Goal: Transaction & Acquisition: Purchase product/service

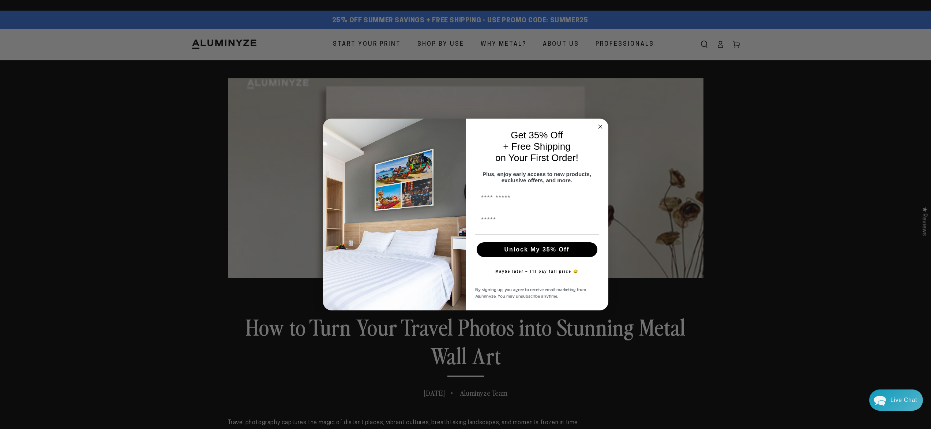
click at [597, 124] on circle "Close dialog" at bounding box center [600, 127] width 8 height 8
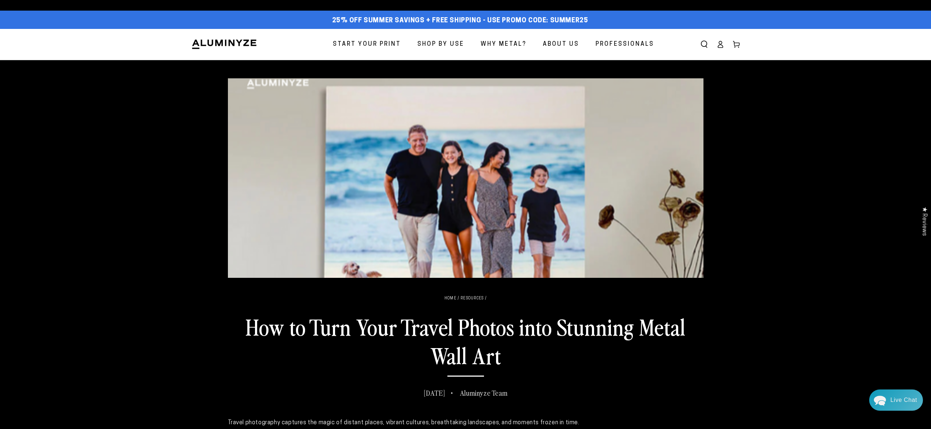
click at [479, 168] on img at bounding box center [466, 177] width 476 height 199
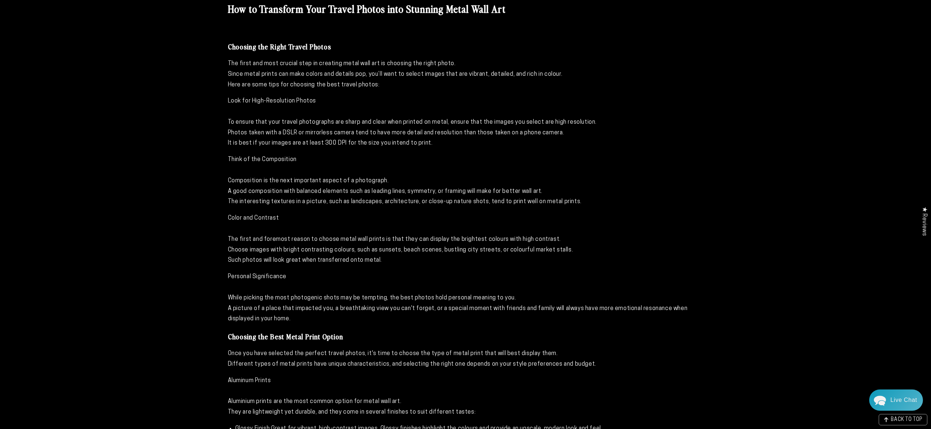
scroll to position [1135, 0]
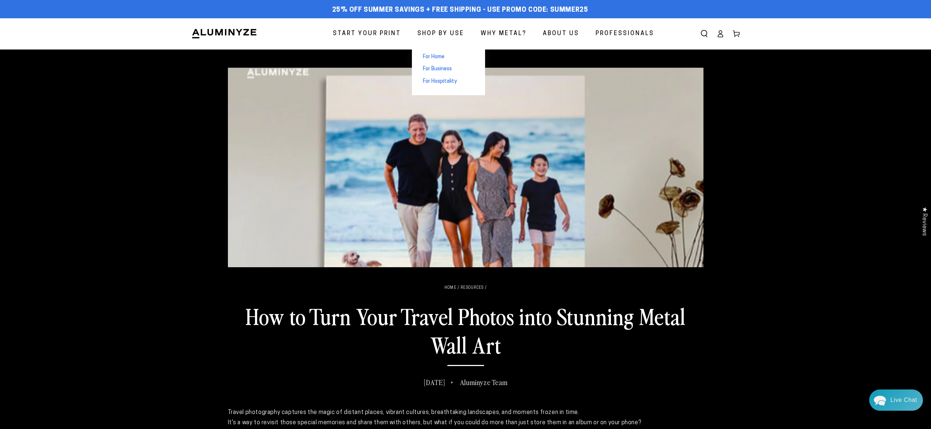
click at [432, 27] on link "Shop By Use" at bounding box center [441, 33] width 58 height 19
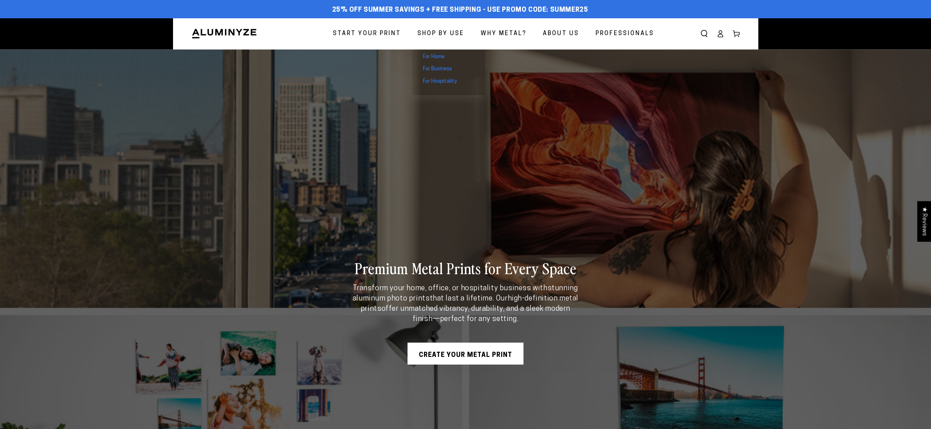
click at [444, 60] on link "For Home" at bounding box center [448, 57] width 73 height 12
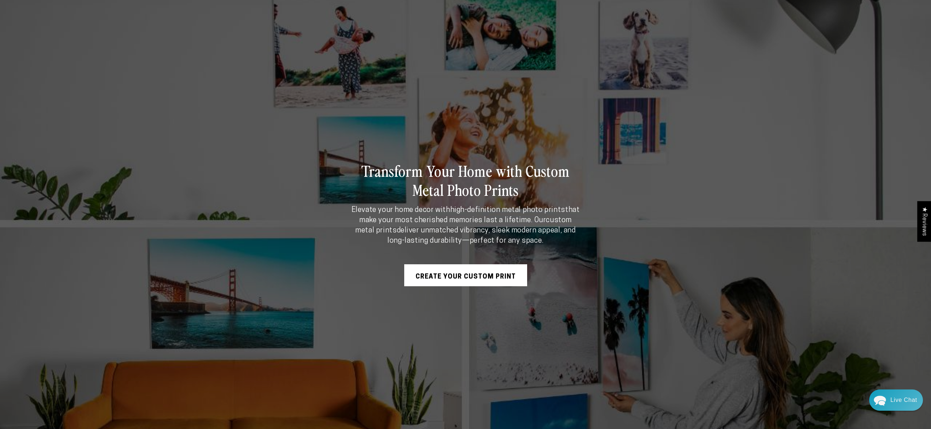
scroll to position [170, 0]
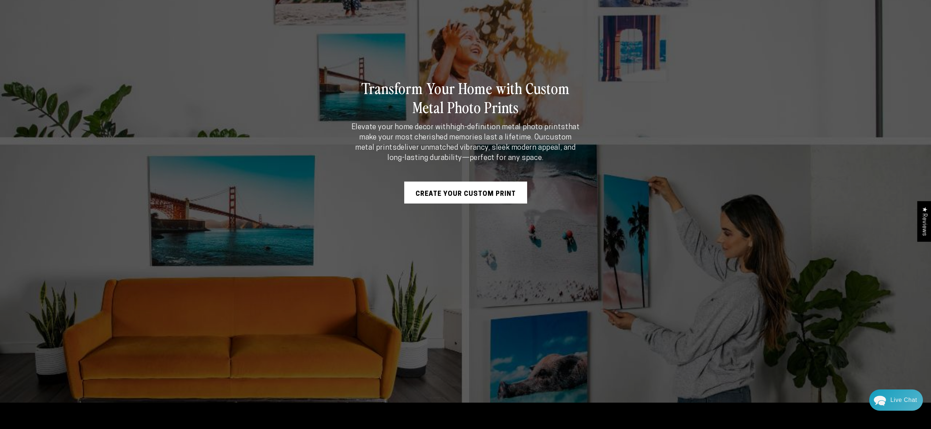
click at [473, 192] on link "Create Your Custom Print" at bounding box center [465, 192] width 123 height 22
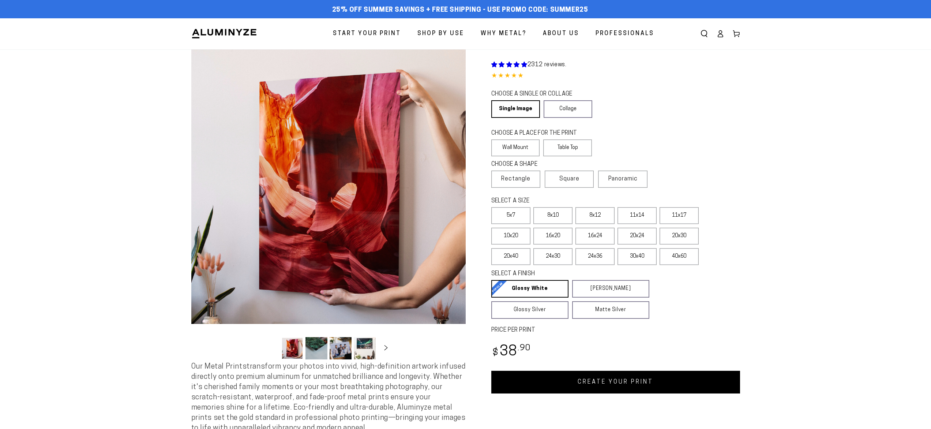
select select "**********"
click at [686, 262] on label "40x60" at bounding box center [679, 256] width 39 height 17
click at [383, 350] on icon "Slide right" at bounding box center [385, 347] width 11 height 5
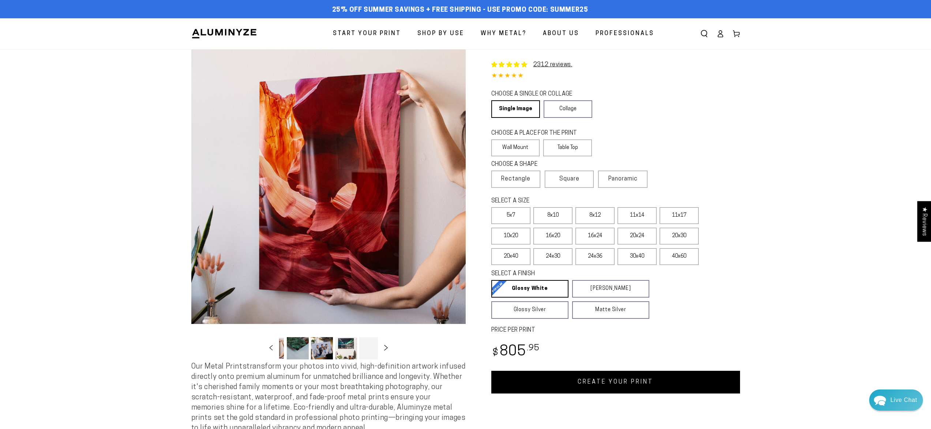
scroll to position [0, 71]
click at [371, 350] on button "Load image 7 in gallery view" at bounding box center [366, 348] width 22 height 22
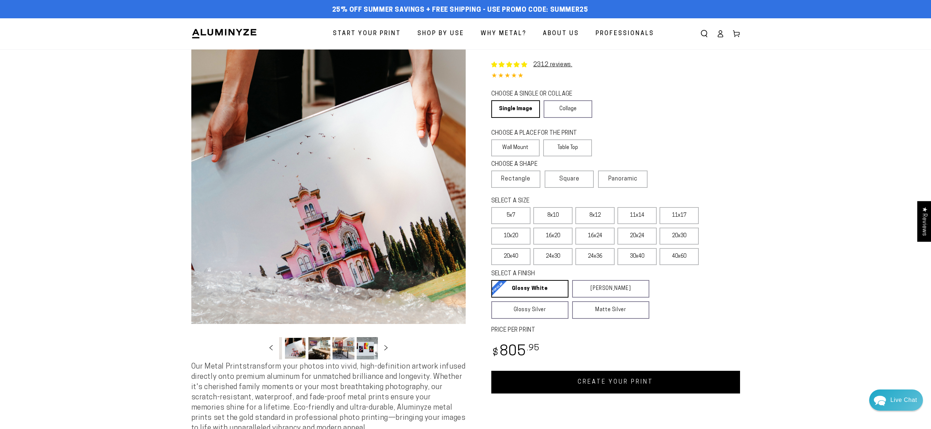
scroll to position [0, 143]
click at [339, 349] on button "Load image 9 in gallery view" at bounding box center [342, 348] width 22 height 22
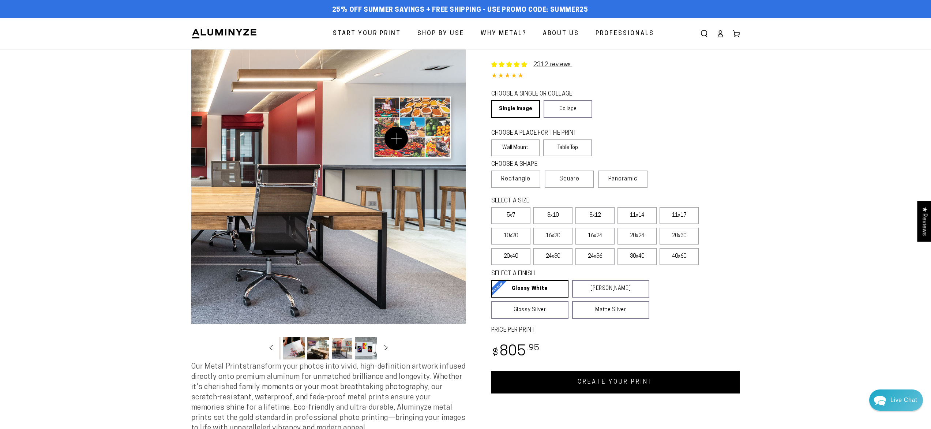
click at [396, 138] on button "Open media 9 in modal" at bounding box center [328, 186] width 274 height 274
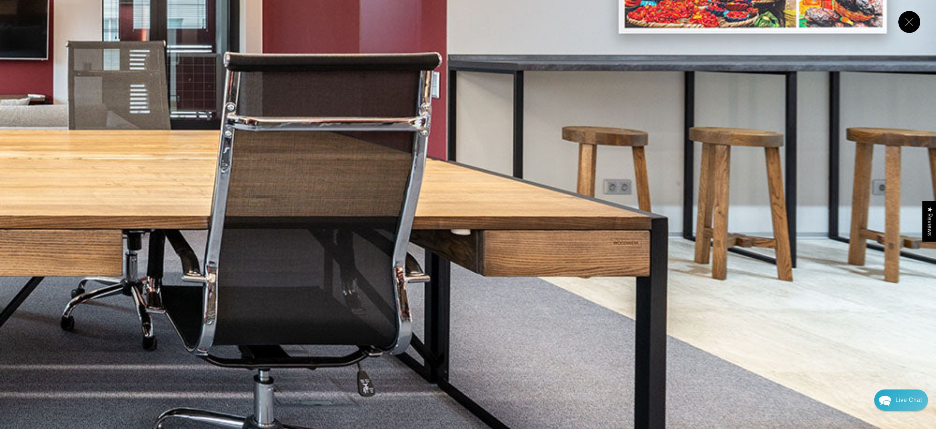
scroll to position [7901, 0]
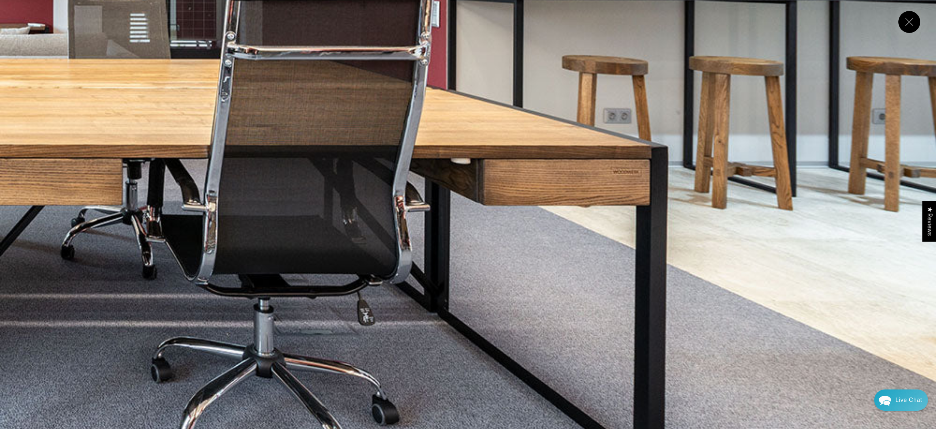
click at [596, 192] on img "Media gallery" at bounding box center [468, 58] width 936 height 936
